Goal: Book appointment/travel/reservation

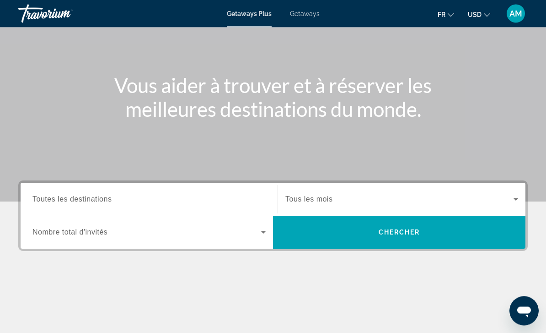
scroll to position [68, 0]
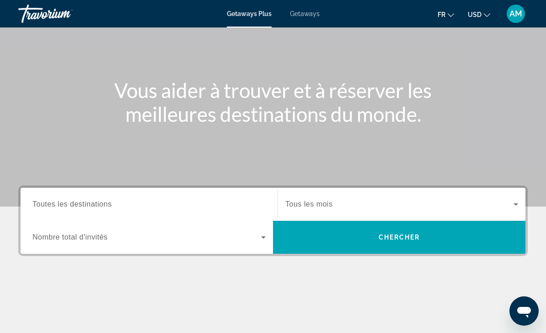
click at [48, 208] on span "Toutes les destinations" at bounding box center [71, 204] width 79 height 8
click at [48, 208] on input "Destination Toutes les destinations" at bounding box center [148, 204] width 233 height 11
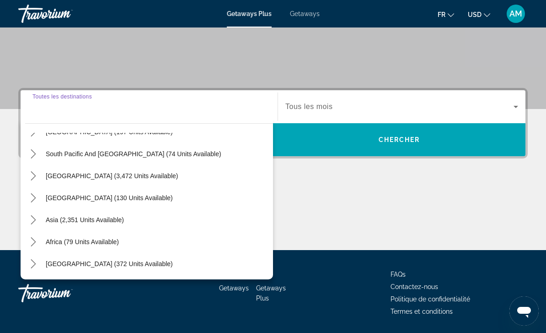
scroll to position [148, 0]
click at [50, 222] on span "Asia (2,351 units available)" at bounding box center [85, 219] width 78 height 7
type input "**********"
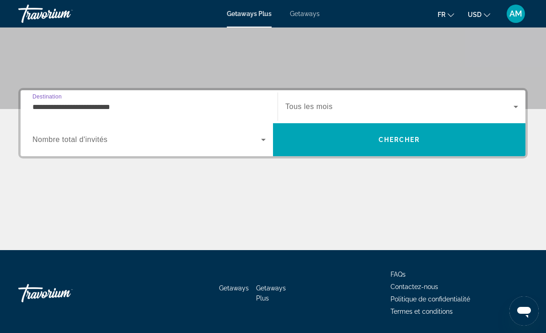
click at [38, 140] on span "Nombre total d'invités" at bounding box center [69, 139] width 75 height 8
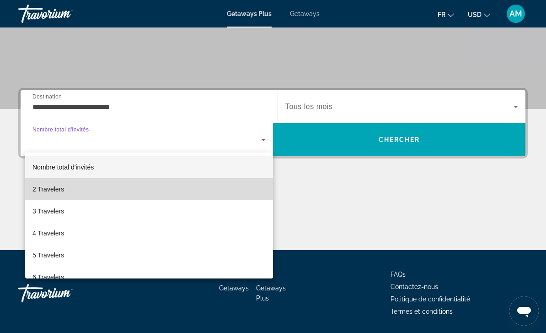
click at [51, 194] on span "2 Travelers" at bounding box center [48, 188] width 32 height 11
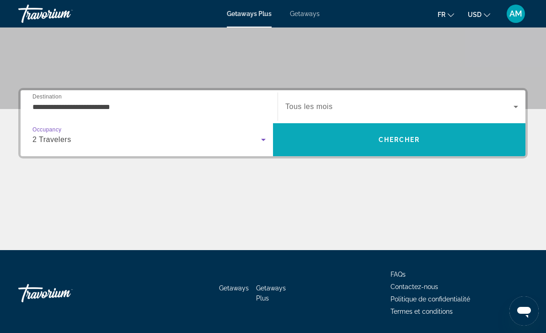
click at [425, 141] on span "Search" at bounding box center [399, 140] width 253 height 22
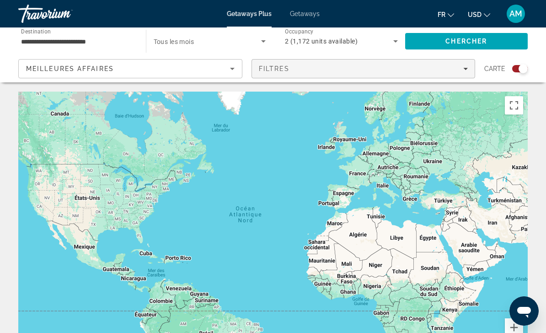
click at [457, 71] on div "Filtres" at bounding box center [364, 68] width 210 height 7
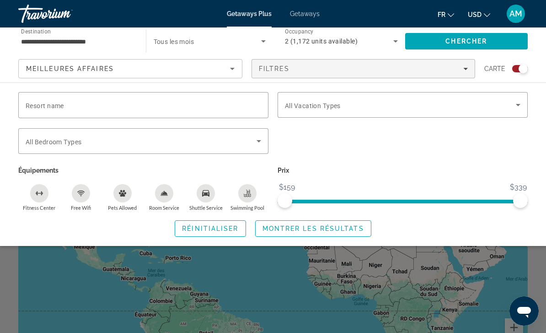
click at [42, 312] on div "Search widget" at bounding box center [273, 234] width 546 height 195
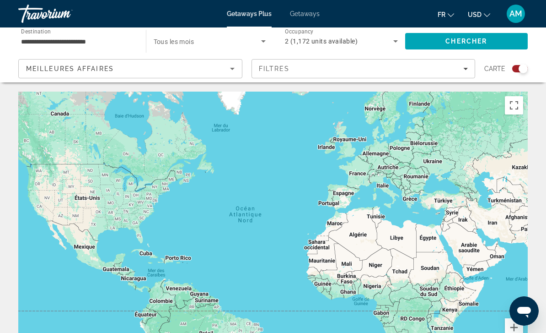
click at [31, 288] on div "Main content" at bounding box center [273, 228] width 510 height 274
click at [38, 63] on div "Meilleures affaires" at bounding box center [128, 68] width 204 height 11
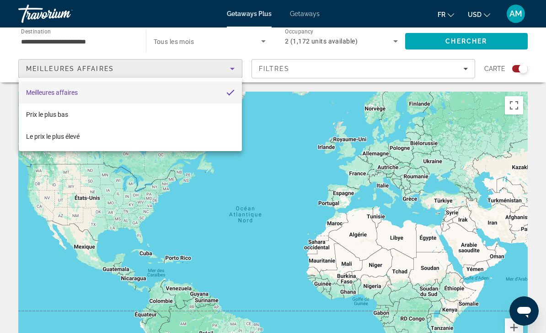
click at [20, 197] on div at bounding box center [273, 166] width 546 height 333
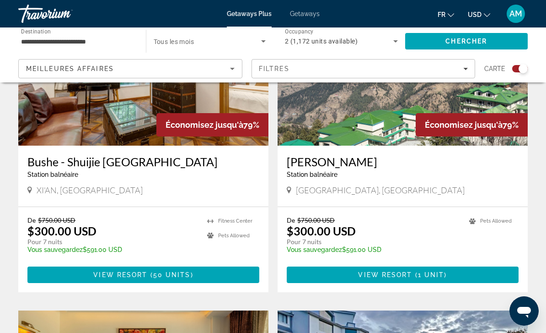
scroll to position [719, 0]
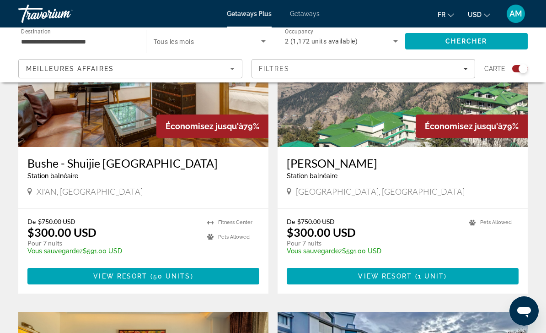
click at [132, 92] on img "Main content" at bounding box center [143, 73] width 250 height 146
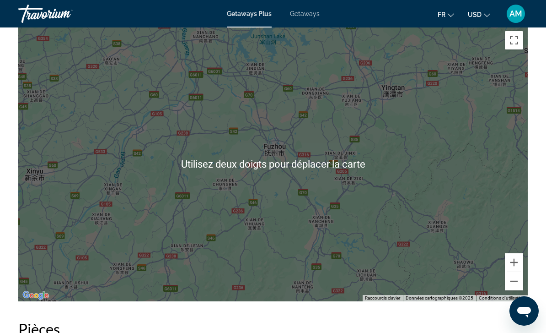
scroll to position [1281, 0]
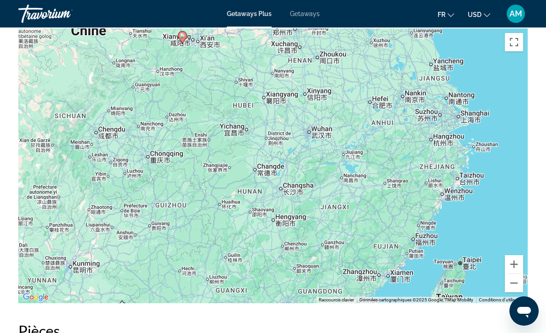
click at [422, 332] on h2 "Pièces" at bounding box center [273, 330] width 510 height 18
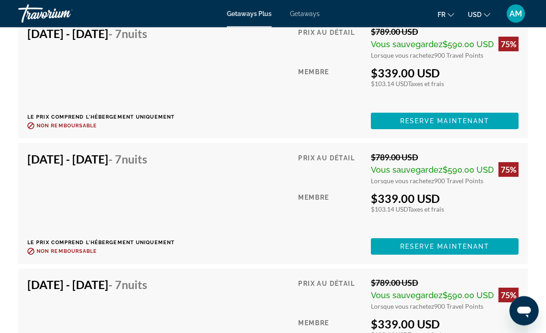
scroll to position [4291, 0]
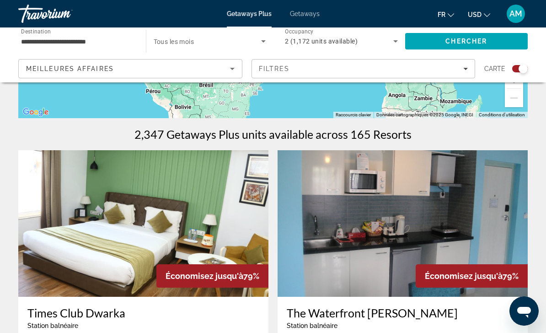
scroll to position [146, 0]
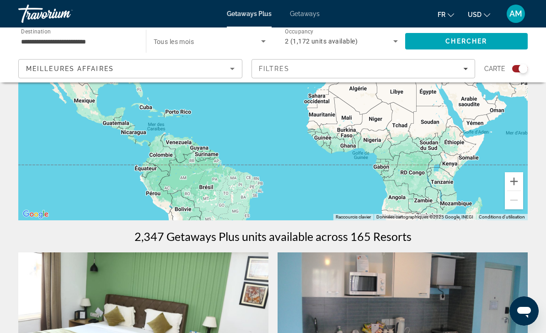
click at [29, 41] on input "**********" at bounding box center [77, 41] width 113 height 11
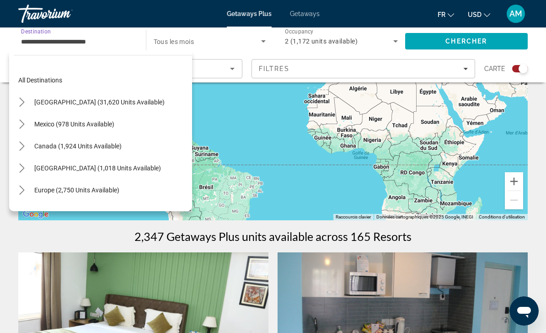
scroll to position [164, 0]
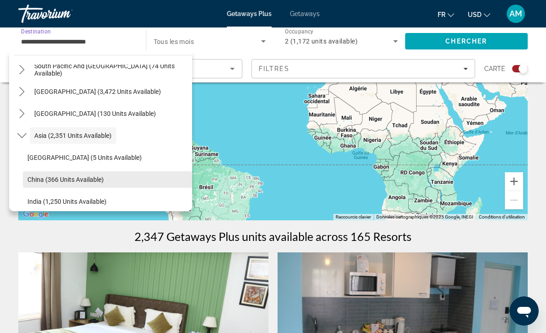
click at [33, 181] on span "China (366 units available)" at bounding box center [65, 179] width 76 height 7
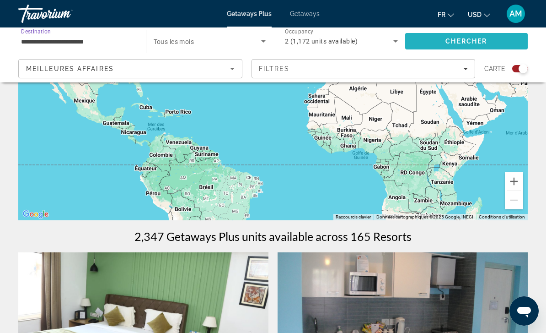
click at [493, 40] on span "Search" at bounding box center [466, 41] width 123 height 22
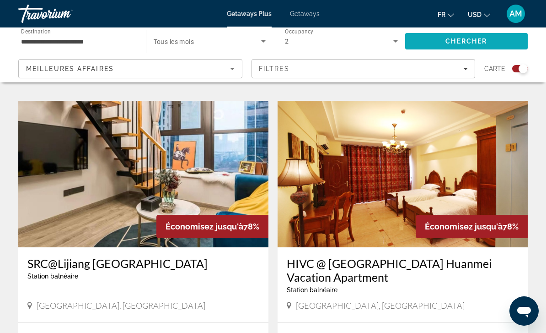
scroll to position [1916, 0]
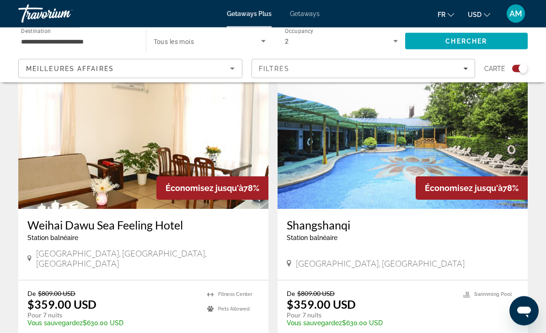
click at [35, 38] on input "**********" at bounding box center [77, 41] width 113 height 11
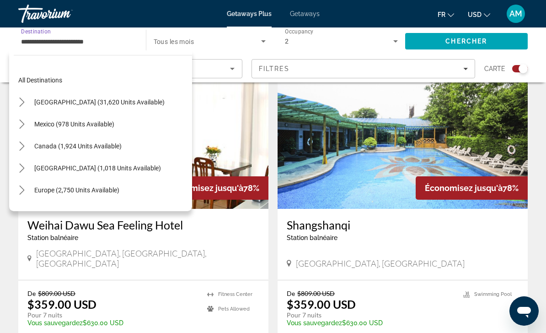
scroll to position [0, 0]
click at [21, 103] on icon "Toggle United States (31,620 units available) submenu" at bounding box center [21, 101] width 9 height 9
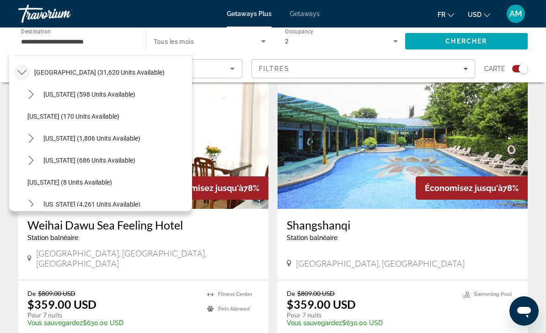
scroll to position [38, 0]
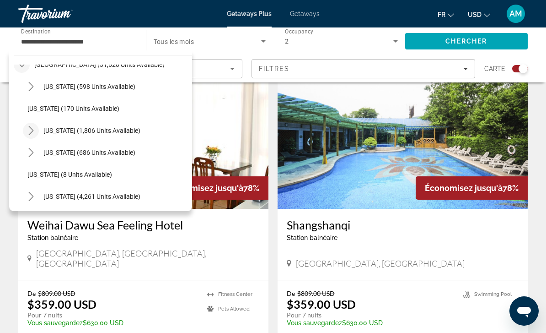
click at [28, 132] on icon "Toggle California (1,806 units available) submenu" at bounding box center [31, 130] width 9 height 9
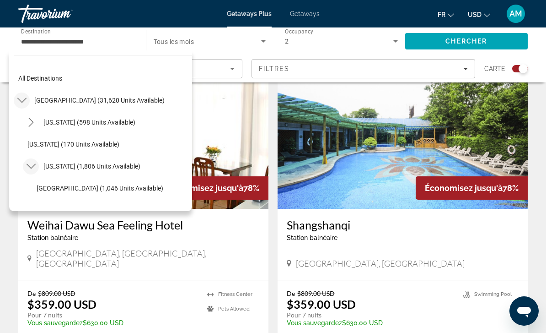
scroll to position [2, 0]
click at [31, 121] on icon "Toggle Arizona (598 units available) submenu" at bounding box center [31, 121] width 9 height 9
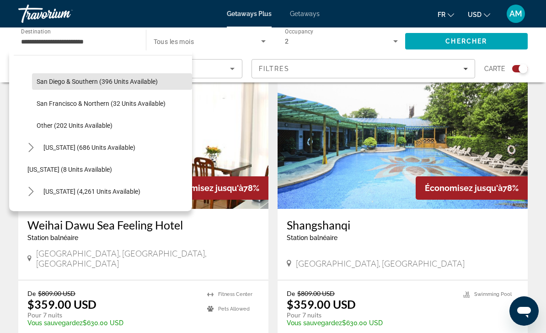
scroll to position [248, 0]
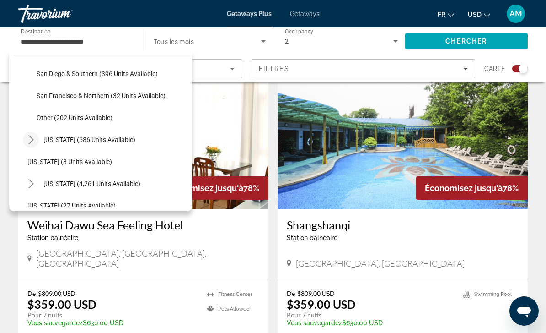
click at [30, 141] on icon "Toggle Colorado (686 units available) submenu" at bounding box center [31, 139] width 9 height 9
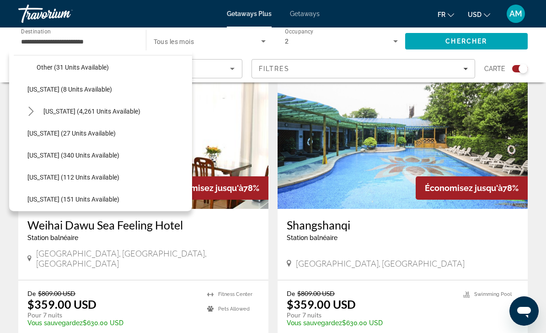
scroll to position [376, 0]
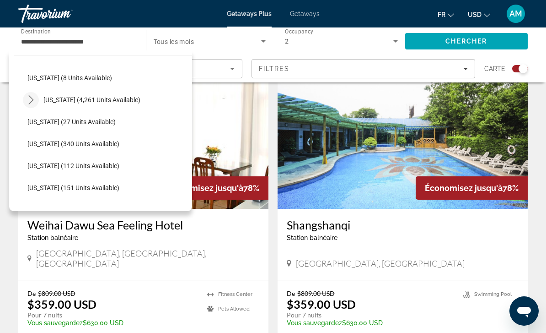
click at [27, 99] on icon "Toggle Florida (4,261 units available) submenu" at bounding box center [31, 99] width 9 height 9
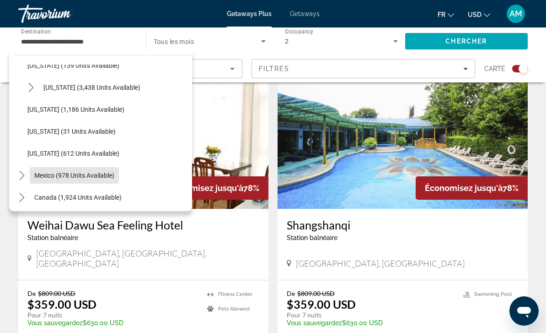
scroll to position [1125, 0]
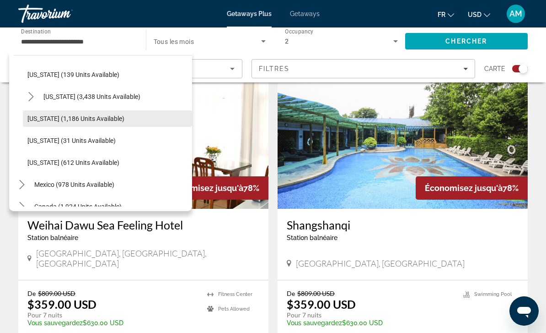
click at [38, 115] on span "[US_STATE] (1,186 units available)" at bounding box center [75, 118] width 97 height 7
type input "**********"
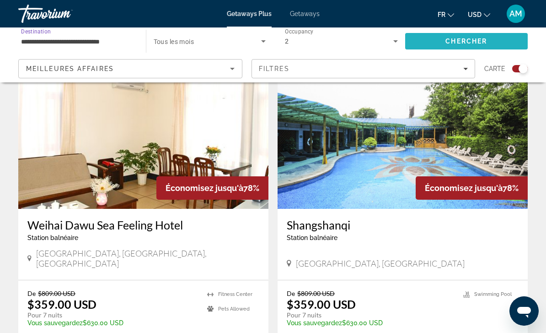
click at [479, 46] on span "Search" at bounding box center [466, 41] width 123 height 22
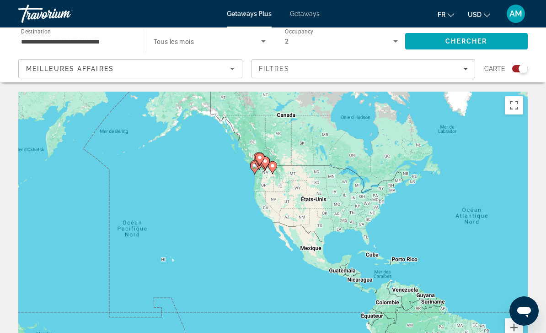
click at [231, 42] on span "Search widget" at bounding box center [208, 41] width 108 height 11
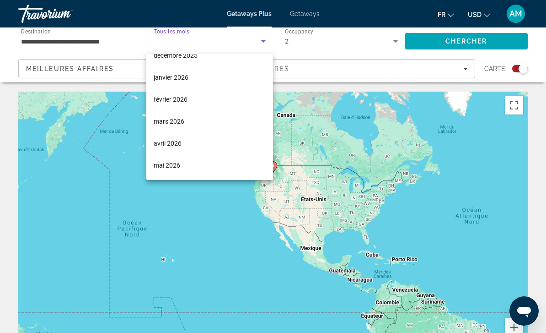
scroll to position [79, 0]
click at [546, 164] on div at bounding box center [273, 166] width 546 height 333
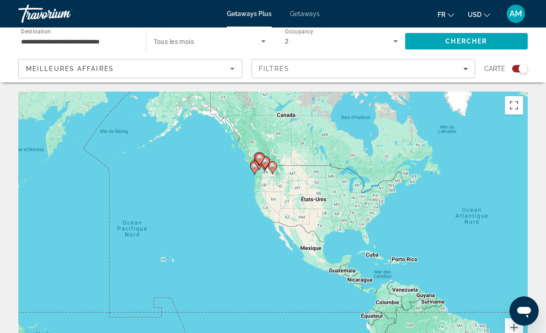
click at [313, 10] on span "Getaways" at bounding box center [305, 13] width 30 height 7
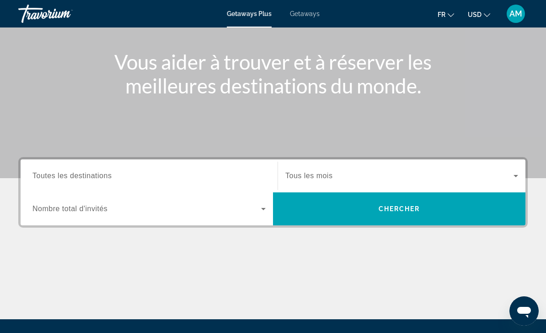
scroll to position [97, 0]
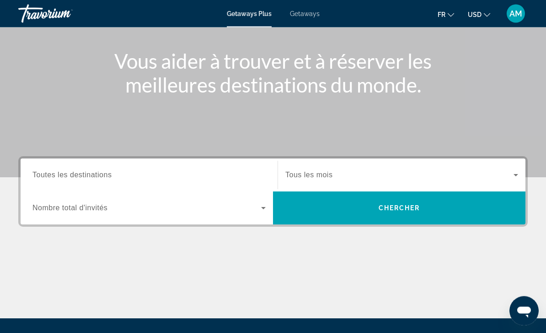
click at [54, 210] on span "Nombre total d'invités" at bounding box center [69, 208] width 75 height 8
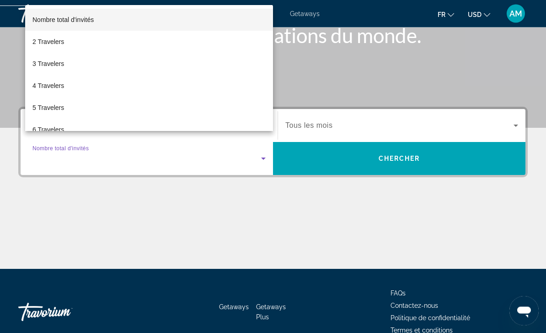
scroll to position [166, 0]
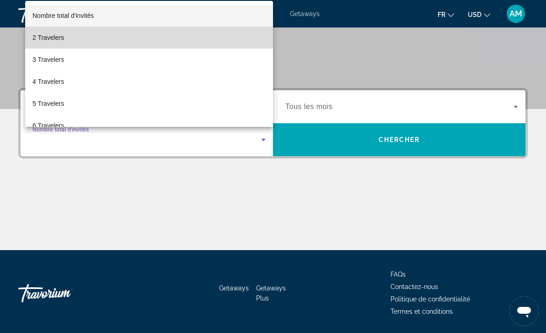
click at [43, 43] on span "2 Travelers" at bounding box center [48, 37] width 32 height 11
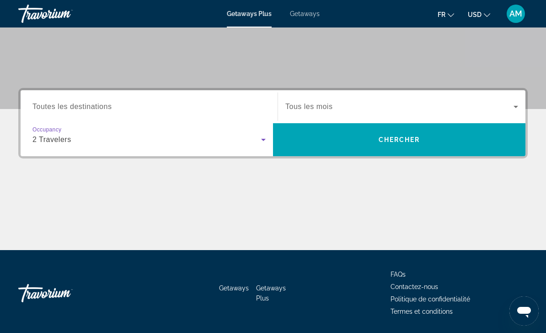
click at [42, 104] on span "Toutes les destinations" at bounding box center [71, 106] width 79 height 8
click at [42, 104] on input "Destination Toutes les destinations" at bounding box center [148, 107] width 233 height 11
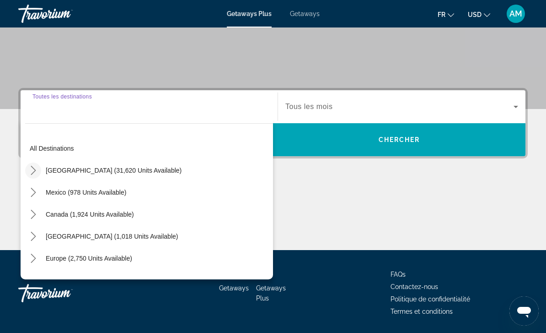
click at [31, 172] on icon "Toggle United States (31,620 units available) submenu" at bounding box center [33, 170] width 9 height 9
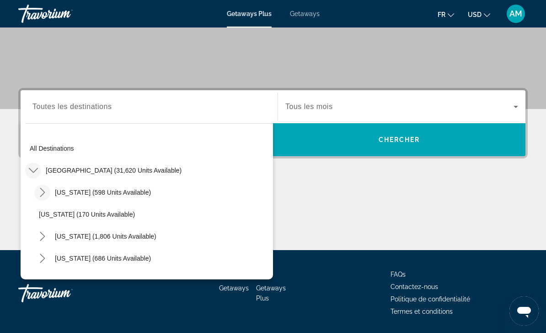
click at [37, 191] on mat-icon "Toggle Arizona (598 units available) submenu" at bounding box center [42, 192] width 16 height 16
click at [39, 191] on icon "Toggle Arizona (598 units available) submenu" at bounding box center [42, 192] width 9 height 5
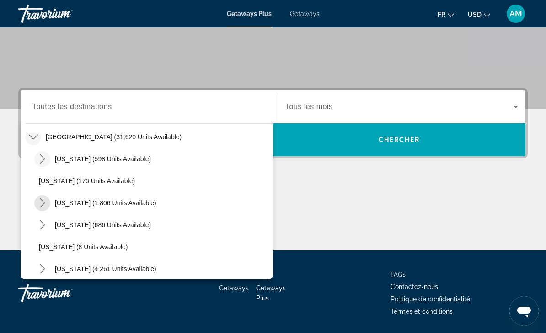
scroll to position [36, 0]
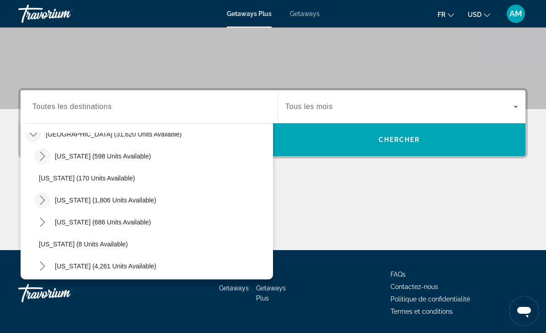
click at [39, 197] on icon "Toggle California (1,806 units available) submenu" at bounding box center [42, 199] width 9 height 9
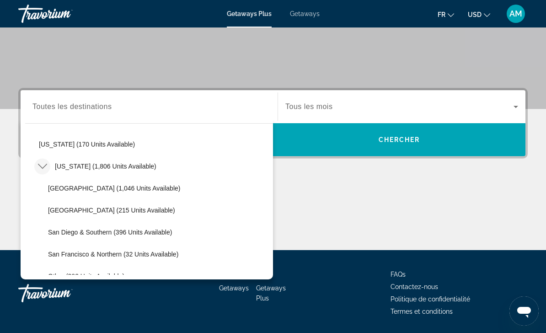
scroll to position [68, 0]
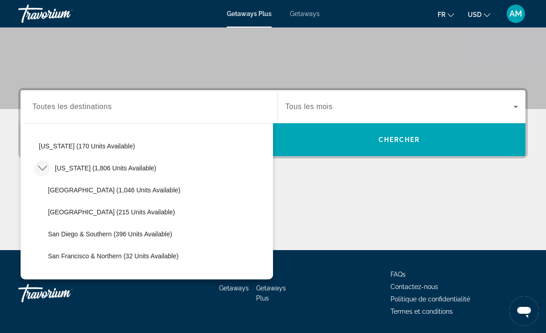
click at [41, 163] on icon "Toggle California (1,806 units available) submenu" at bounding box center [42, 167] width 9 height 9
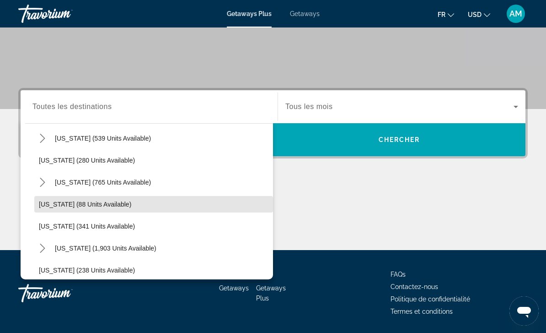
scroll to position [346, 0]
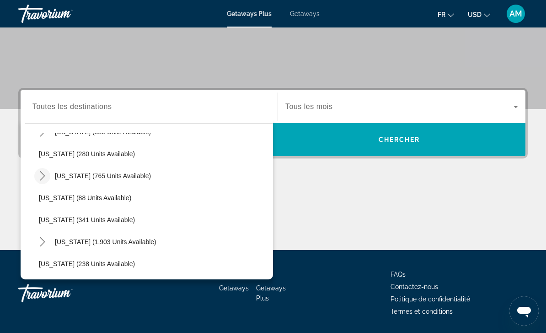
click at [32, 178] on span "Toggle Massachusetts (765 units available) submenu" at bounding box center [43, 176] width 22 height 22
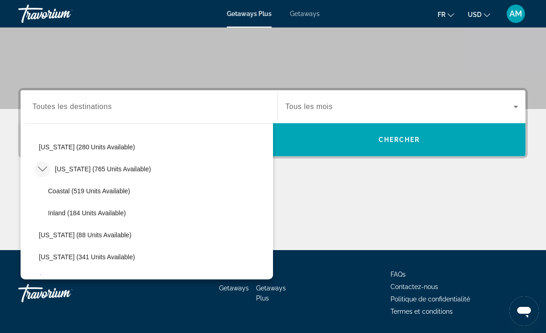
scroll to position [352, 0]
click at [38, 169] on icon "Toggle Massachusetts (765 units available) submenu" at bounding box center [42, 169] width 9 height 9
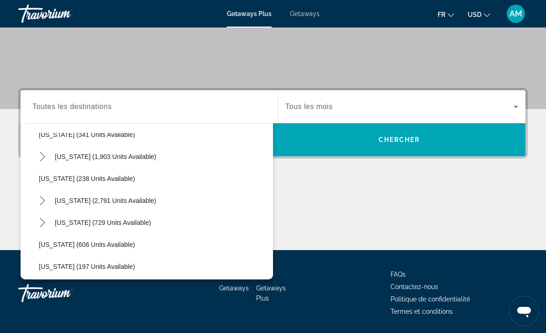
scroll to position [428, 0]
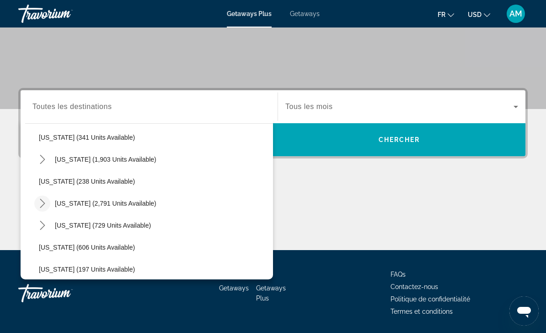
click at [37, 202] on mat-icon "Toggle Nevada (2,791 units available) submenu" at bounding box center [42, 203] width 16 height 16
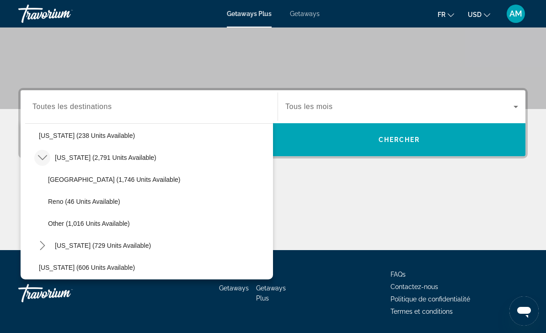
scroll to position [467, 0]
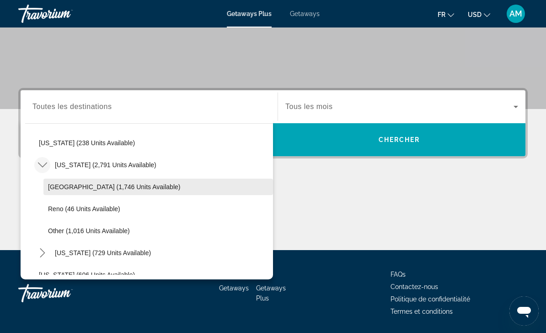
click at [75, 186] on span "[GEOGRAPHIC_DATA] (1,746 units available)" at bounding box center [114, 186] width 132 height 7
type input "**********"
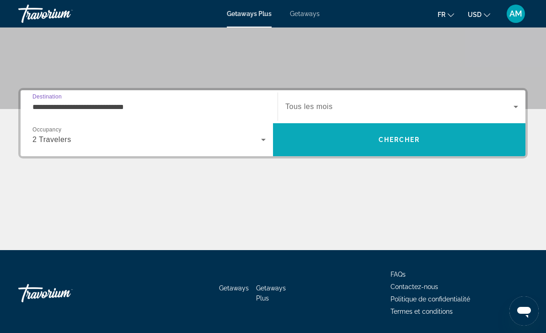
click at [421, 141] on span "Search" at bounding box center [399, 140] width 253 height 22
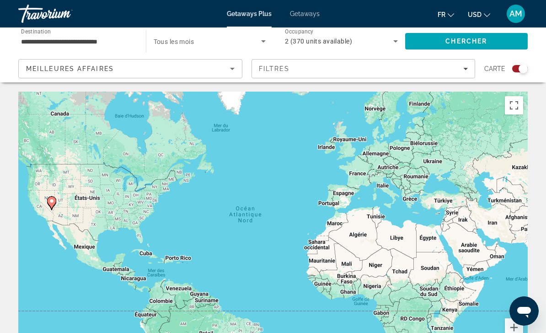
click at [236, 69] on icon "Sort by" at bounding box center [232, 68] width 11 height 11
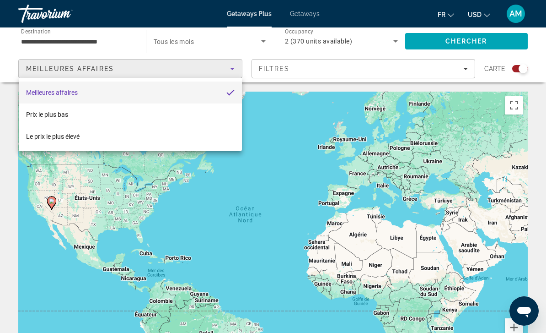
click at [280, 145] on div at bounding box center [273, 166] width 546 height 333
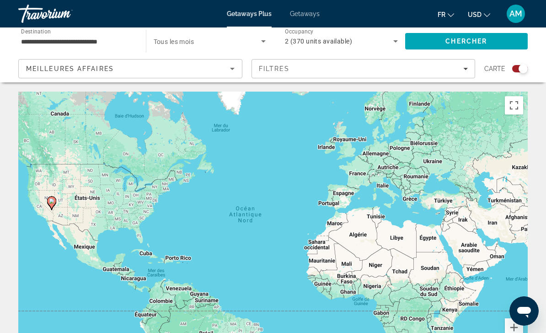
click at [101, 39] on input "**********" at bounding box center [77, 41] width 113 height 11
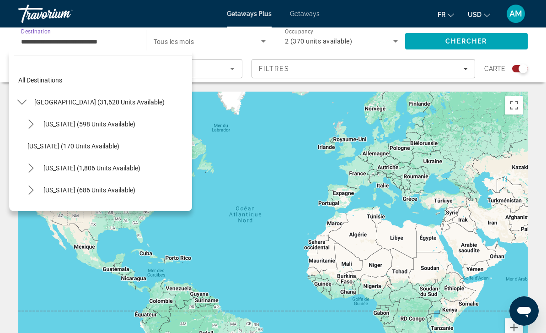
scroll to position [450, 0]
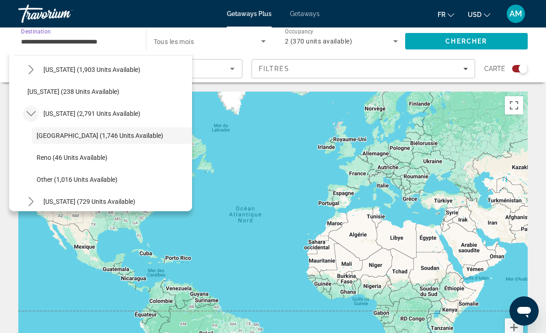
click at [27, 113] on icon "Toggle Nevada (2,791 units available) submenu" at bounding box center [31, 113] width 9 height 9
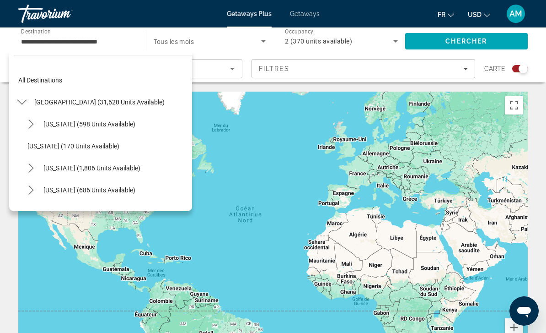
scroll to position [0, 0]
click at [27, 107] on mat-icon "Toggle United States (31,620 units available) submenu" at bounding box center [22, 102] width 16 height 16
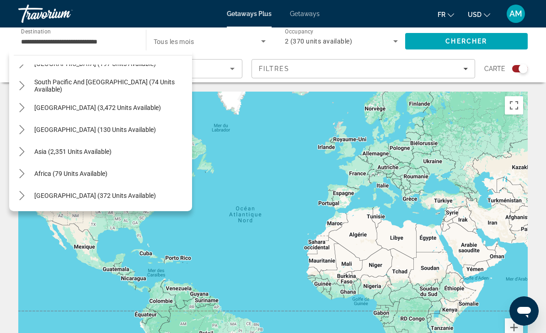
scroll to position [148, 0]
click at [15, 159] on mat-icon "Toggle Asia (2,351 units available) submenu" at bounding box center [22, 152] width 16 height 16
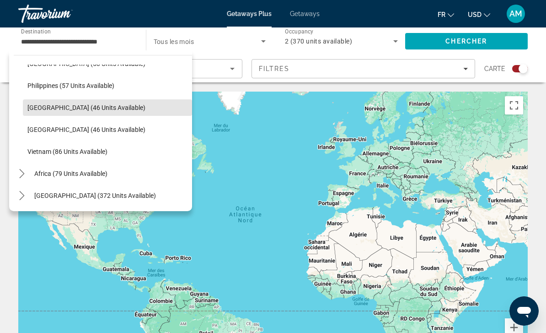
scroll to position [368, 0]
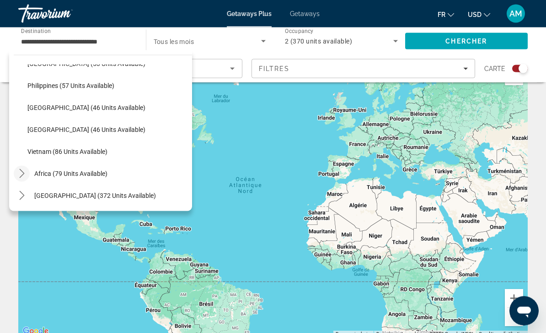
click at [23, 177] on icon "Toggle Africa (79 units available) submenu" at bounding box center [21, 173] width 9 height 9
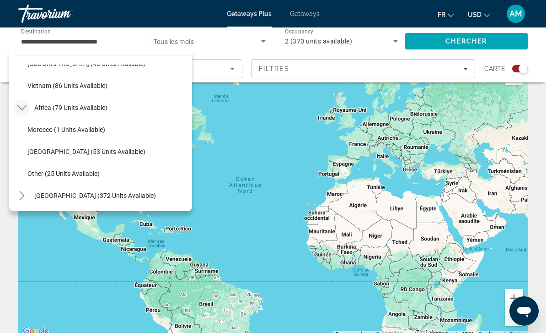
scroll to position [434, 0]
click at [21, 199] on icon "Toggle Middle East (372 units available) submenu" at bounding box center [21, 195] width 5 height 9
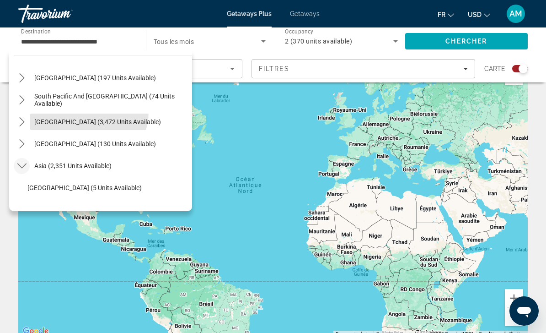
scroll to position [102, 0]
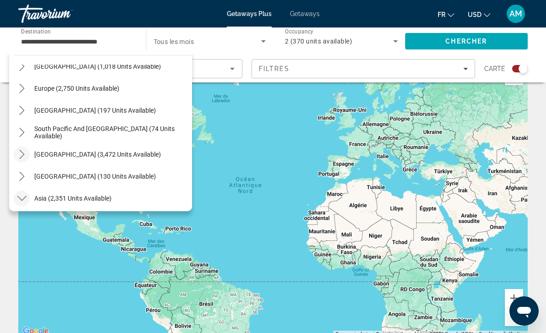
click at [20, 157] on icon "Toggle South America (3,472 units available) submenu" at bounding box center [21, 154] width 9 height 9
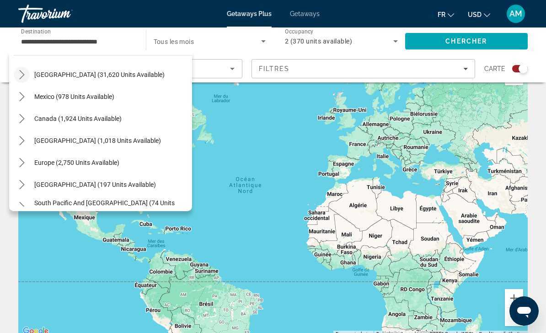
scroll to position [27, 0]
click at [19, 121] on icon "Toggle Canada (1,924 units available) submenu" at bounding box center [21, 118] width 9 height 9
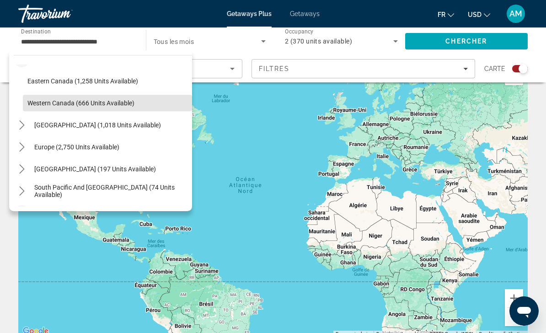
scroll to position [91, 0]
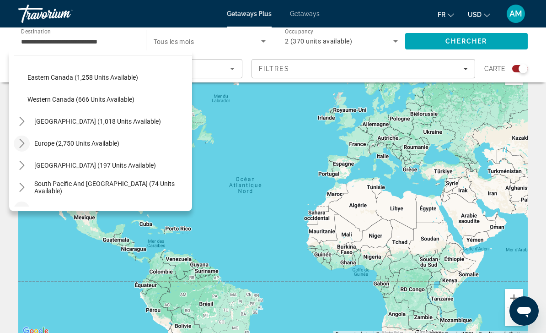
click at [18, 148] on mat-icon "Toggle Europe (2,750 units available) submenu" at bounding box center [22, 143] width 16 height 16
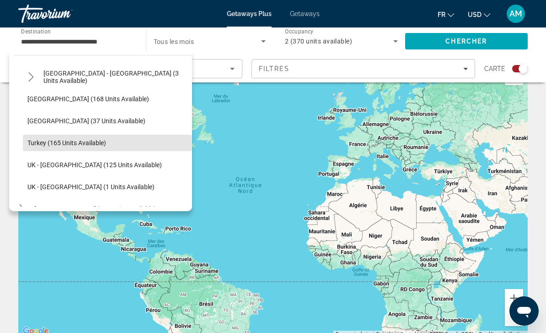
scroll to position [495, 0]
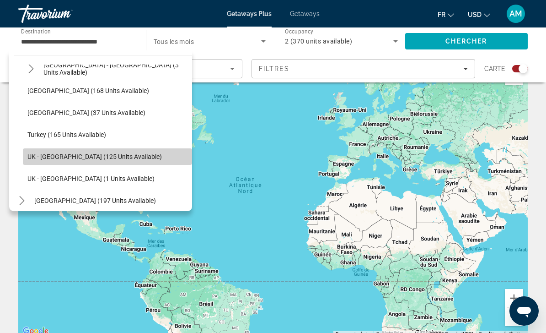
click at [121, 158] on span "UK - [GEOGRAPHIC_DATA] (125 units available)" at bounding box center [94, 156] width 134 height 7
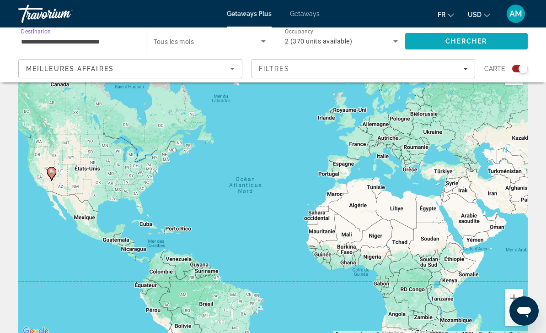
click at [508, 41] on span "Search" at bounding box center [466, 41] width 123 height 22
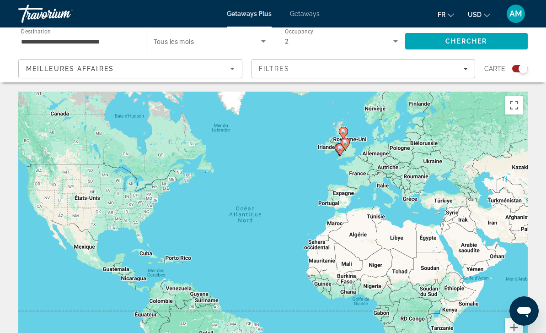
click at [45, 43] on input "**********" at bounding box center [77, 41] width 113 height 11
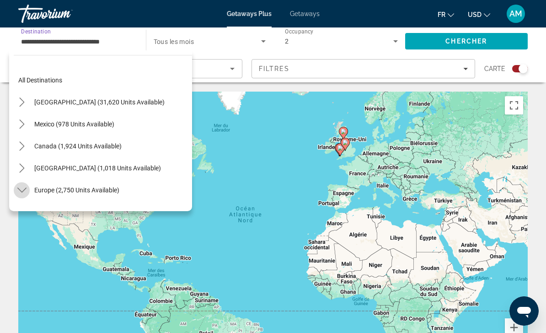
click at [17, 192] on icon "Toggle Europe (2,750 units available) submenu" at bounding box center [21, 189] width 9 height 9
click at [19, 96] on mat-icon "Toggle United States (31,620 units available) submenu" at bounding box center [22, 102] width 16 height 16
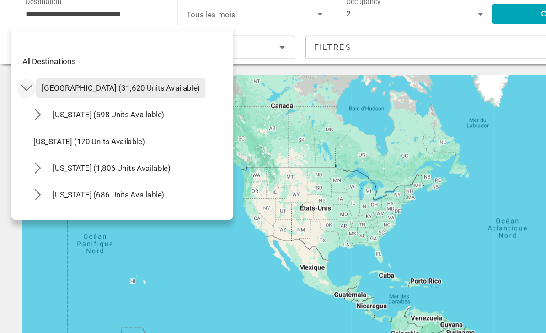
click at [107, 98] on span "[GEOGRAPHIC_DATA] (31,620 units available)" at bounding box center [99, 101] width 130 height 7
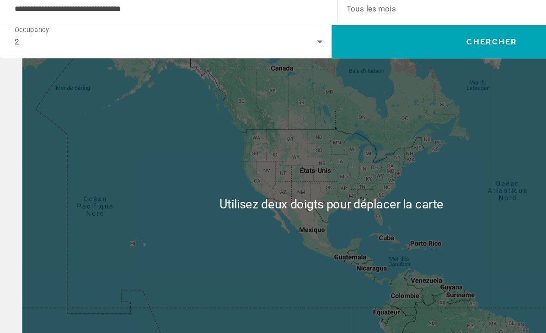
scroll to position [27, 0]
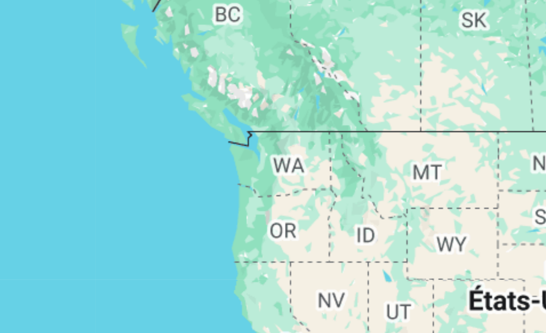
click at [59, 65] on div "Pour activer le glissement avec le clavier, appuyez sur Alt+Entrée. Une fois ce…" at bounding box center [273, 202] width 510 height 274
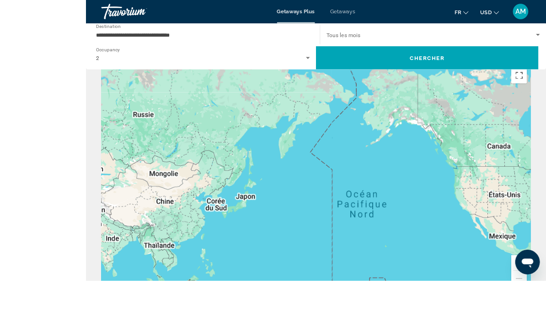
scroll to position [85, 0]
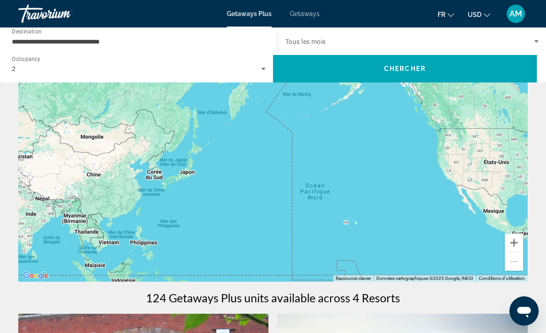
click at [169, 39] on input "**********" at bounding box center [139, 41] width 254 height 11
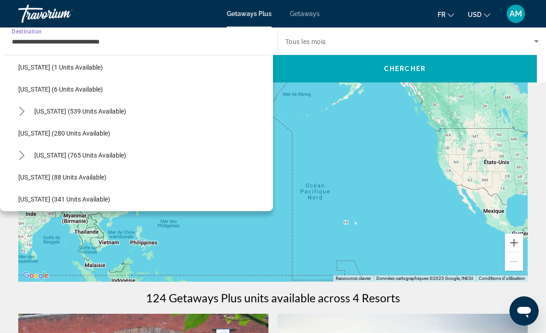
scroll to position [308, 0]
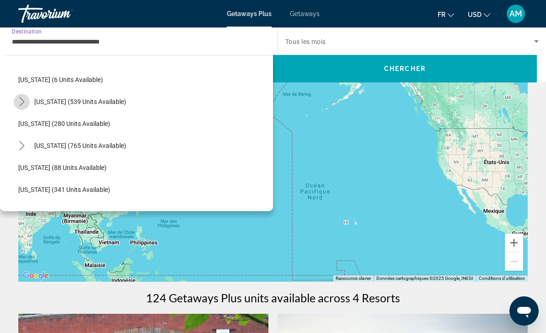
click at [23, 106] on mat-icon "Toggle Maine (539 units available) submenu" at bounding box center [22, 102] width 16 height 16
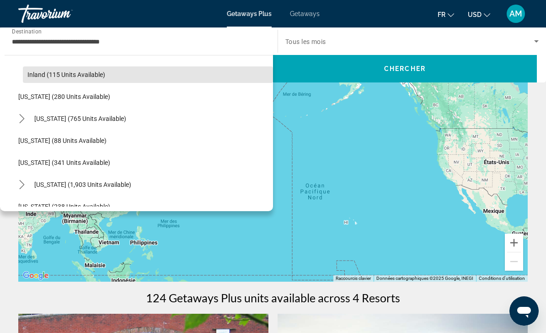
scroll to position [381, 0]
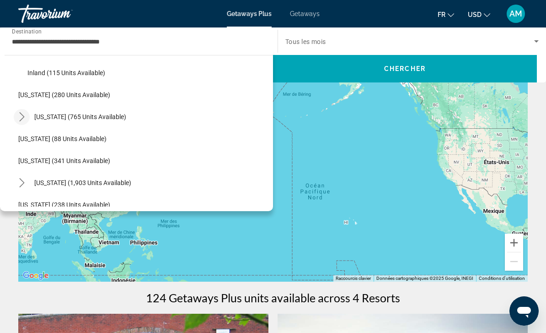
click at [27, 119] on mat-icon "Toggle Massachusetts (765 units available) submenu" at bounding box center [22, 117] width 16 height 16
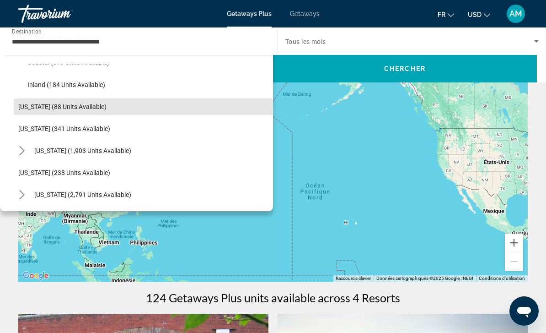
scroll to position [456, 0]
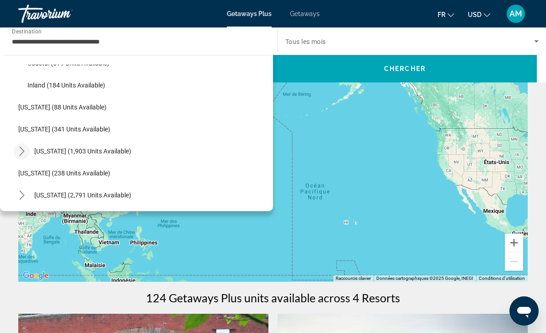
click at [24, 153] on icon "Toggle Missouri (1,903 units available) submenu" at bounding box center [21, 150] width 9 height 9
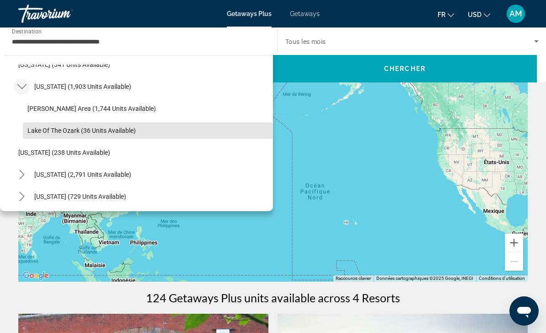
scroll to position [522, 0]
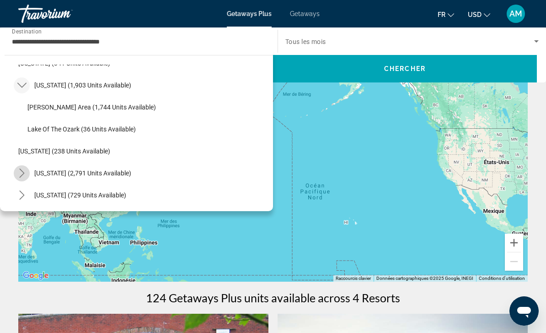
click at [22, 167] on mat-icon "Toggle Nevada (2,791 units available) submenu" at bounding box center [22, 173] width 16 height 16
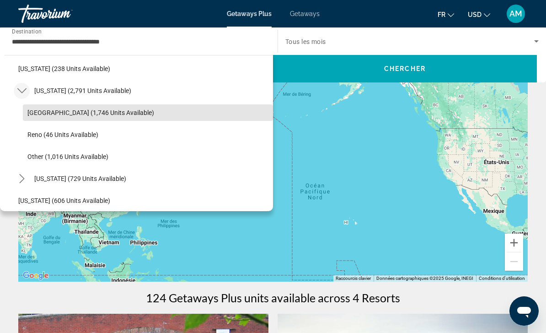
scroll to position [612, 0]
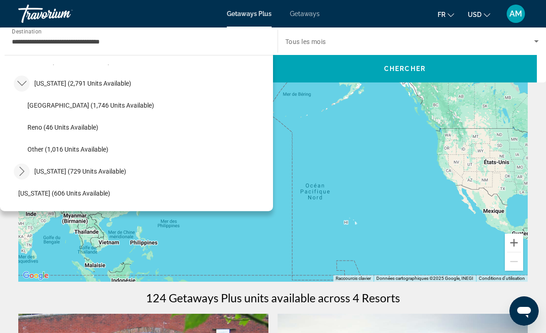
click at [18, 174] on icon "Toggle New Hampshire (729 units available) submenu" at bounding box center [21, 171] width 9 height 9
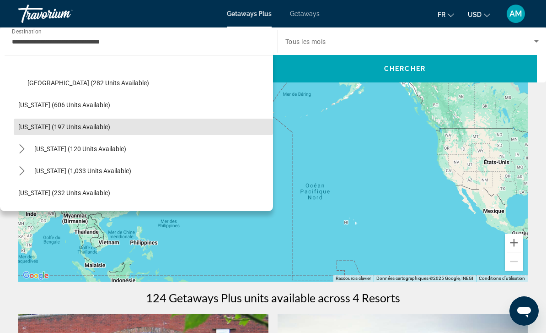
scroll to position [753, 0]
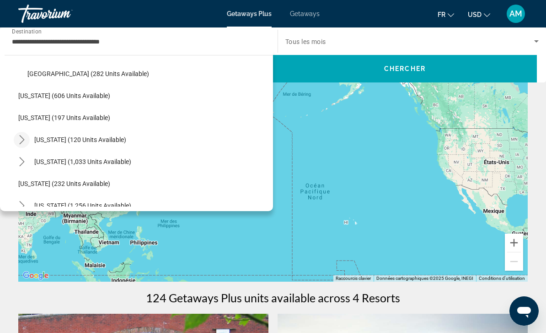
click at [22, 134] on mat-icon "Toggle New York (120 units available) submenu" at bounding box center [22, 140] width 16 height 16
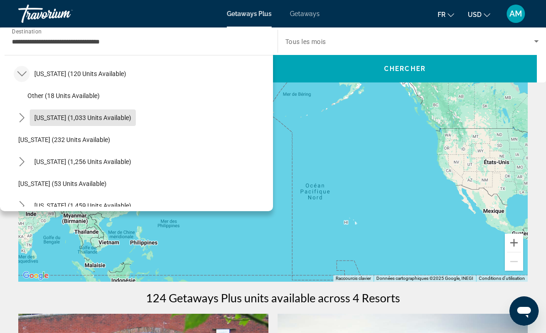
scroll to position [820, 0]
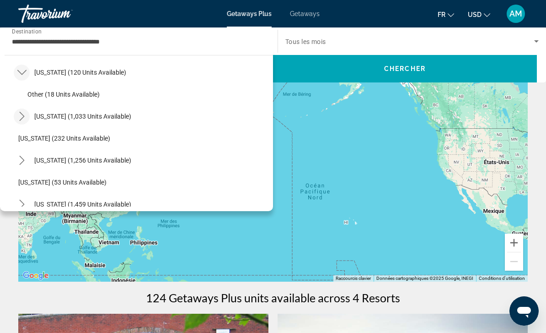
click at [20, 121] on mat-icon "Toggle North Carolina (1,033 units available) submenu" at bounding box center [22, 116] width 16 height 16
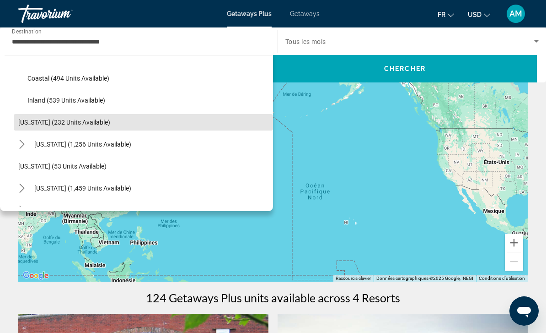
scroll to position [890, 0]
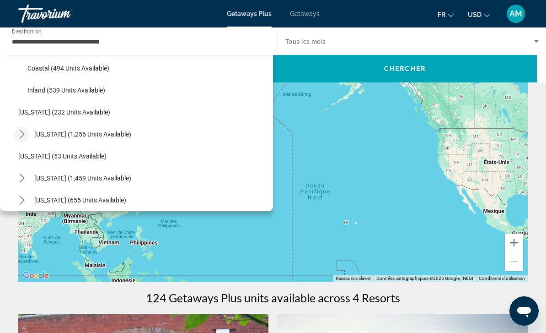
click at [24, 132] on icon "Toggle Pennsylvania (1,256 units available) submenu" at bounding box center [21, 133] width 9 height 9
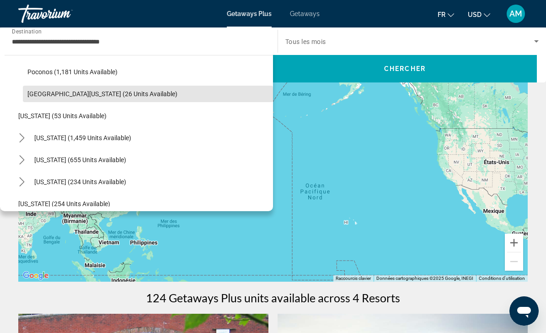
scroll to position [983, 0]
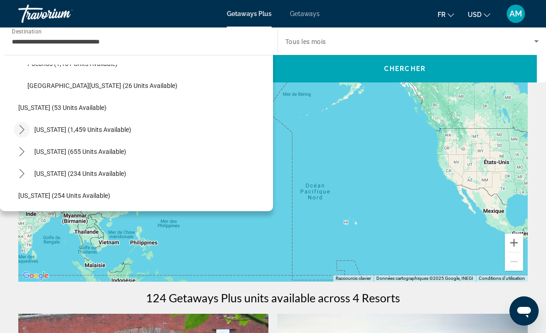
click at [15, 130] on mat-icon "Toggle South Carolina (1,459 units available) submenu" at bounding box center [22, 130] width 16 height 16
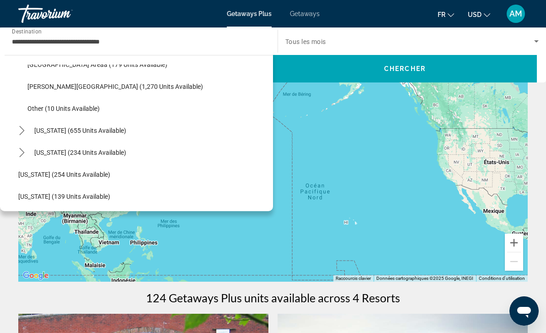
scroll to position [1070, 0]
click at [16, 131] on mat-icon "Toggle Tennessee (655 units available) submenu" at bounding box center [22, 130] width 16 height 16
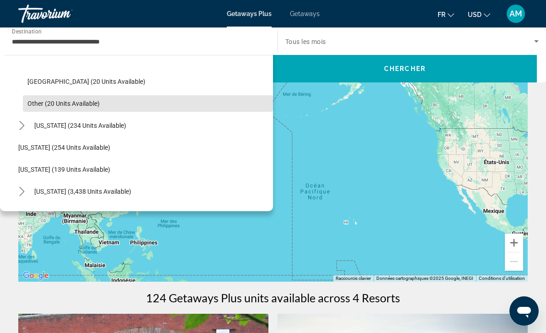
scroll to position [1166, 0]
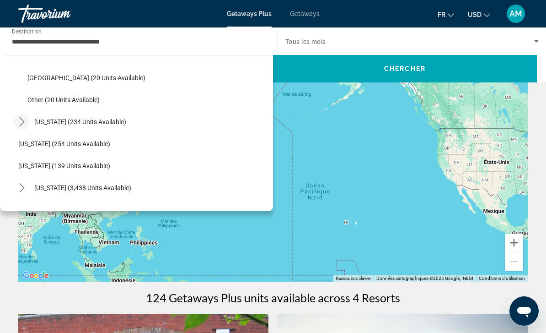
click at [24, 124] on icon "Toggle Texas (234 units available) submenu" at bounding box center [21, 121] width 9 height 9
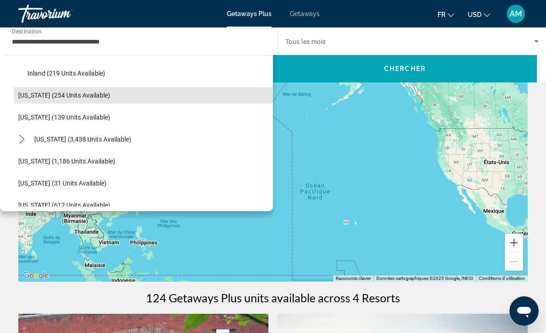
scroll to position [1259, 0]
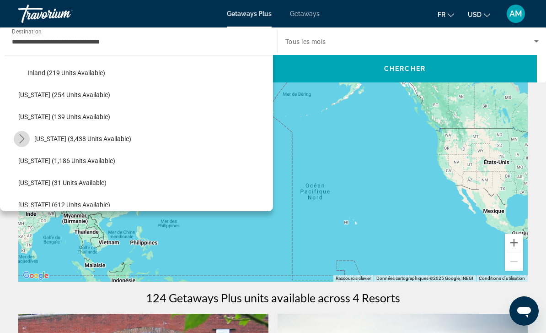
click at [15, 132] on mat-icon "Toggle Virginia (3,438 units available) submenu" at bounding box center [22, 139] width 16 height 16
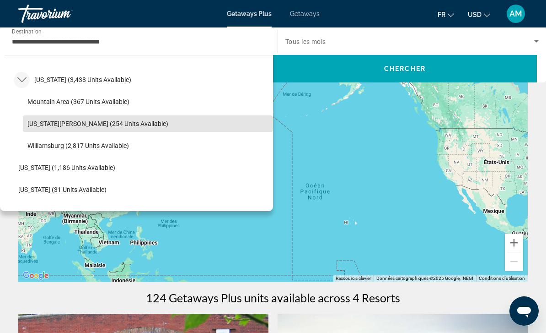
scroll to position [1331, 0]
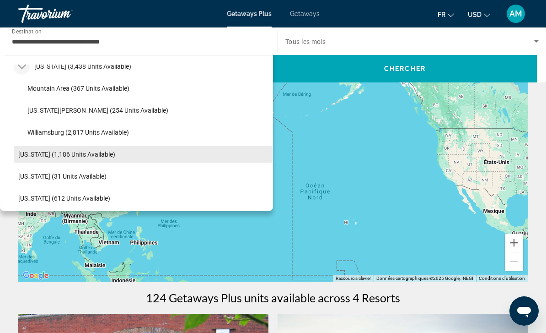
click at [90, 155] on span "[US_STATE] (1,186 units available)" at bounding box center [66, 154] width 97 height 7
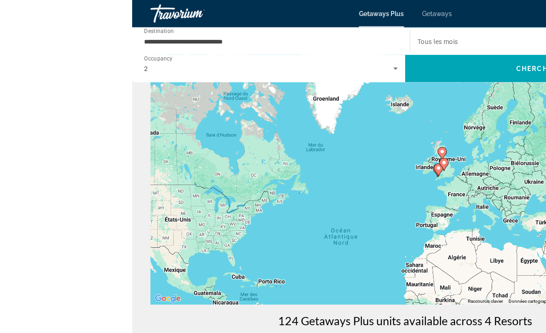
scroll to position [61, 0]
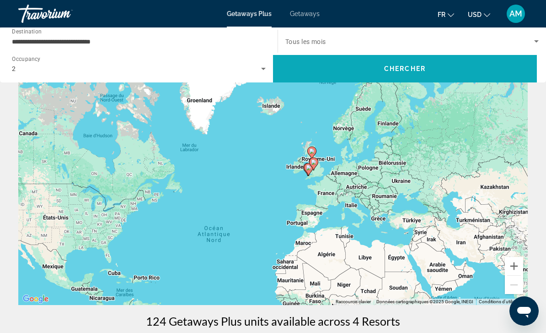
click at [382, 61] on span "Search" at bounding box center [405, 69] width 264 height 22
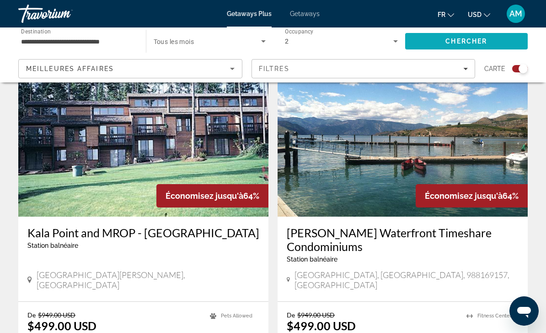
scroll to position [2080, 0]
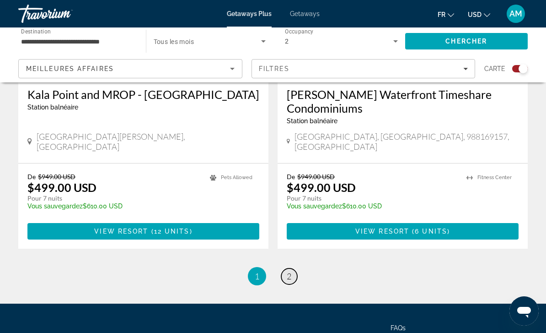
click at [291, 271] on span "2" at bounding box center [289, 276] width 5 height 10
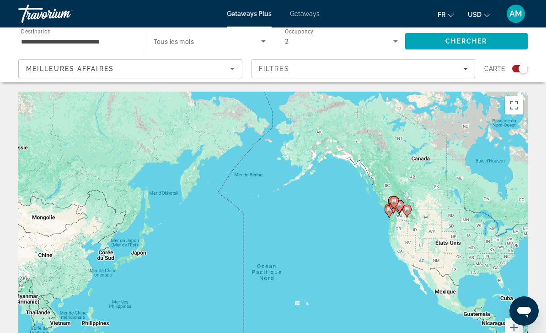
click at [235, 68] on icon "Sort by" at bounding box center [232, 68] width 11 height 11
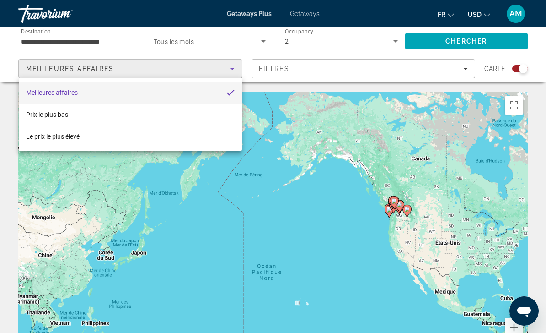
click at [124, 35] on div at bounding box center [273, 166] width 546 height 333
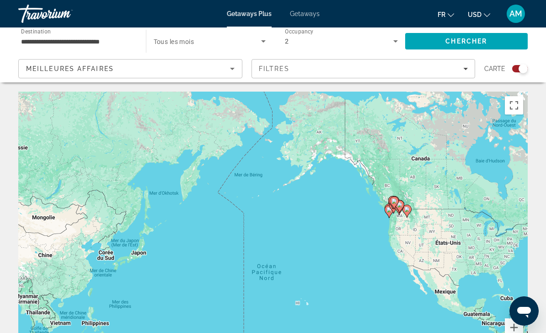
click at [95, 40] on input "**********" at bounding box center [77, 41] width 113 height 11
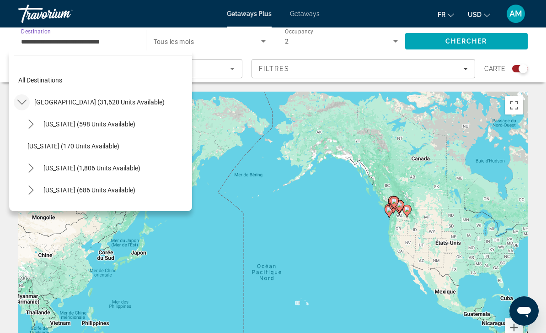
click at [23, 100] on icon "Toggle United States (31,620 units available) submenu" at bounding box center [21, 101] width 9 height 9
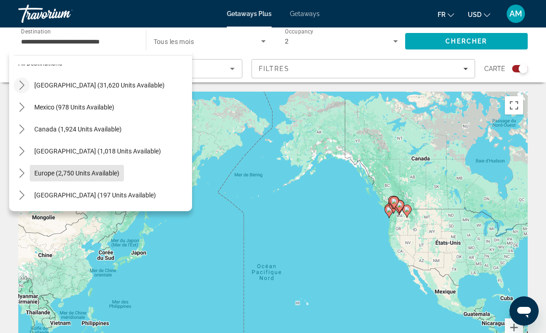
scroll to position [18, 0]
click at [22, 172] on icon "Toggle Europe (2,750 units available) submenu" at bounding box center [21, 171] width 9 height 9
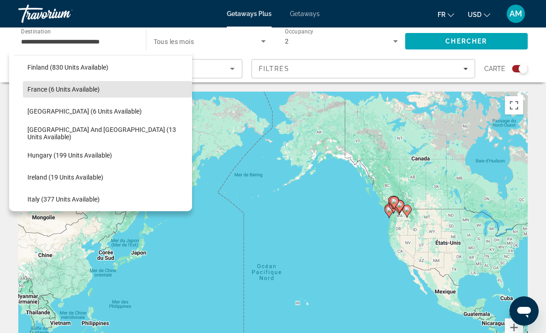
scroll to position [212, 0]
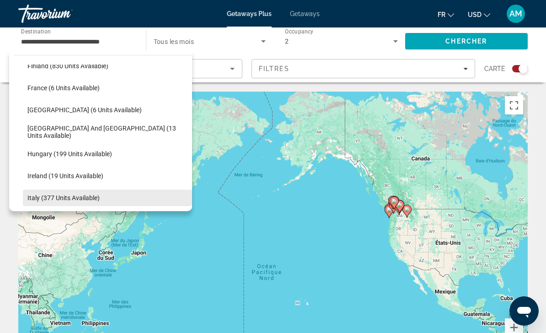
click at [73, 199] on span "Italy (377 units available)" at bounding box center [63, 197] width 72 height 7
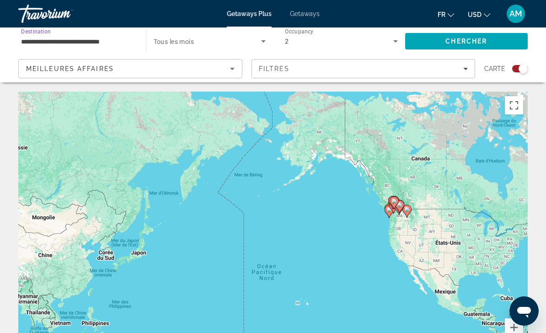
type input "**********"
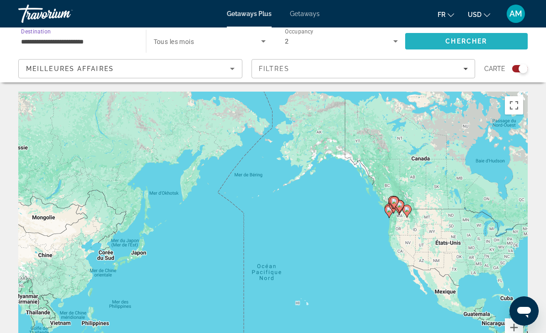
click at [450, 33] on span "Search" at bounding box center [466, 41] width 123 height 22
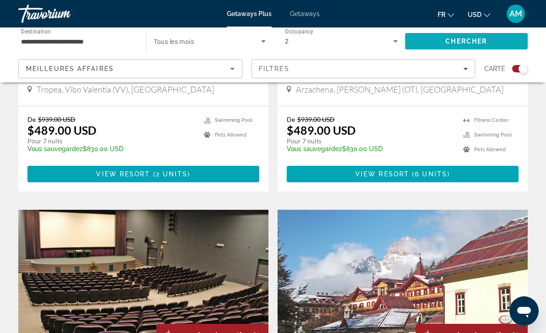
scroll to position [627, 0]
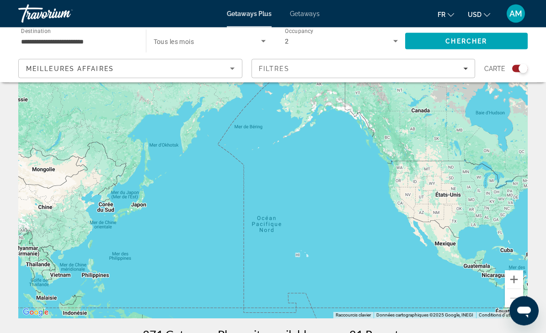
click at [383, 43] on div "2" at bounding box center [339, 41] width 108 height 11
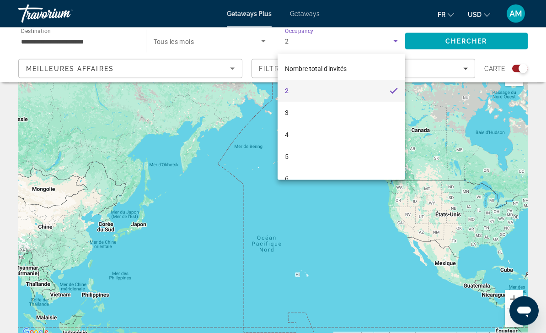
scroll to position [28, 0]
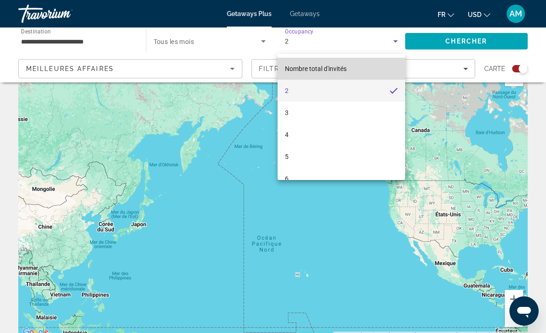
click at [366, 68] on mat-option "Nombre total d'invités" at bounding box center [342, 69] width 128 height 22
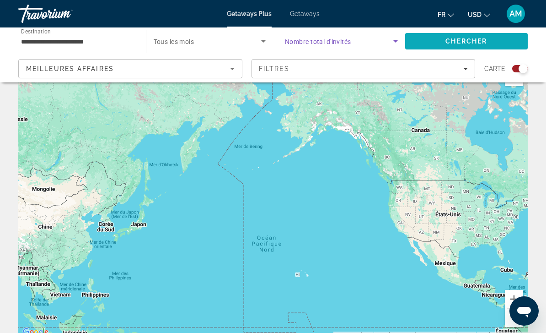
click at [463, 39] on span "Chercher" at bounding box center [467, 41] width 42 height 7
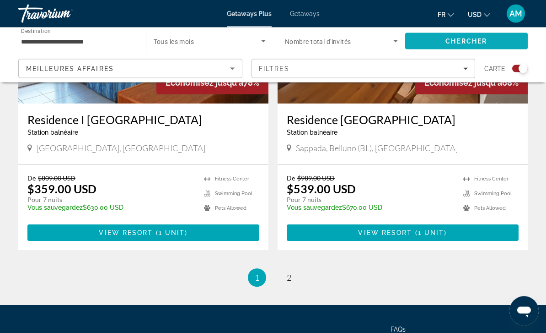
scroll to position [2035, 0]
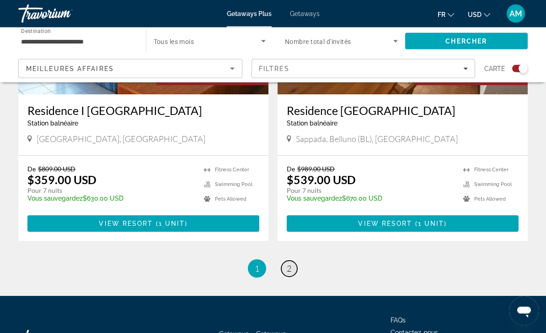
click at [291, 264] on span "2" at bounding box center [289, 269] width 5 height 10
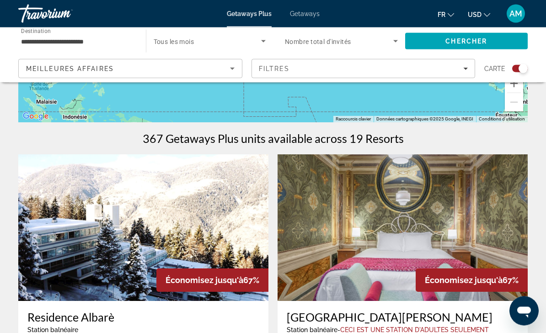
scroll to position [239, 0]
